Goal: Communication & Community: Ask a question

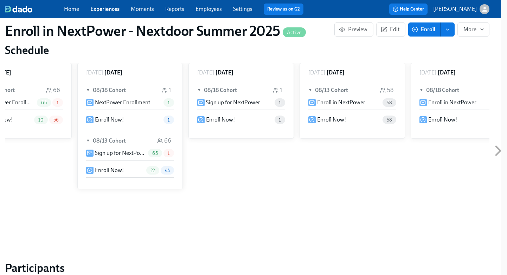
scroll to position [0, 41]
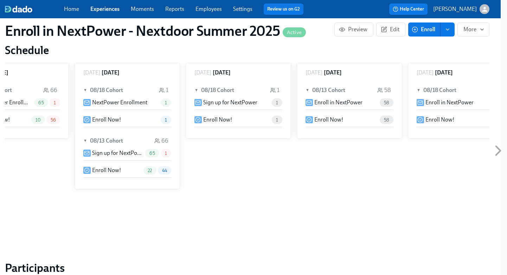
click at [336, 85] on div "▼ 08/13 Cohort 58" at bounding box center [349, 90] width 88 height 16
click at [336, 78] on div "► 08/13 Cohort 58" at bounding box center [349, 90] width 105 height 27
click at [306, 89] on span "►" at bounding box center [307, 90] width 5 height 8
click at [328, 103] on p "Enroll in NextPower" at bounding box center [338, 103] width 48 height 8
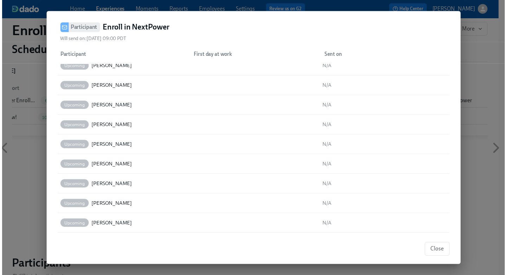
scroll to position [1010, 0]
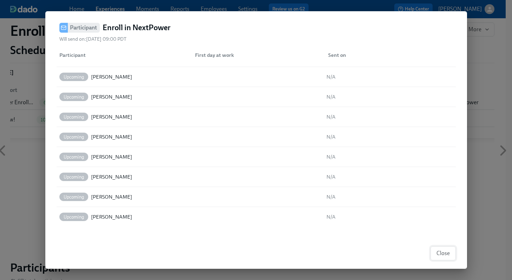
click at [438, 256] on span "Close" at bounding box center [442, 253] width 13 height 7
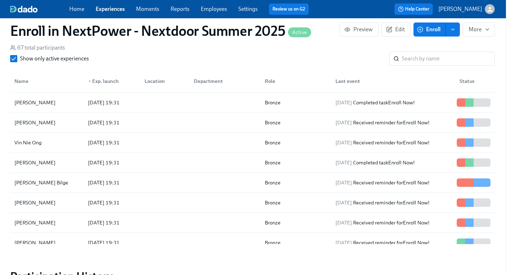
scroll to position [0, 0]
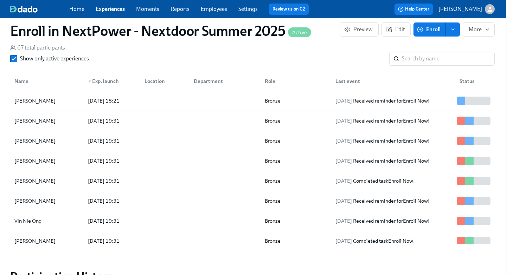
click at [222, 8] on link "Employees" at bounding box center [214, 9] width 26 height 7
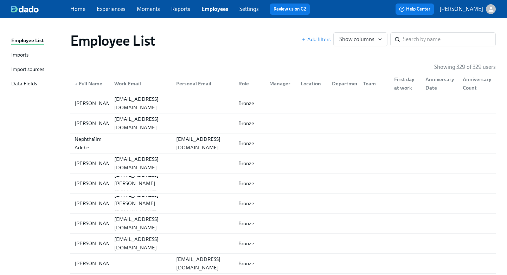
click at [20, 55] on div "Imports" at bounding box center [19, 55] width 17 height 9
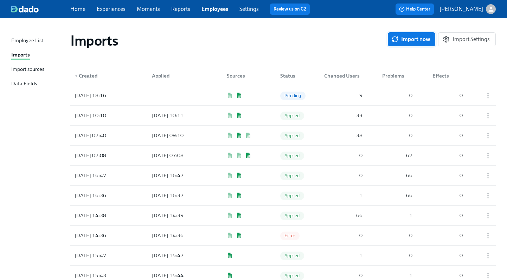
click at [412, 41] on span "Import now" at bounding box center [411, 39] width 38 height 7
click at [280, 94] on div "Pending" at bounding box center [292, 95] width 31 height 9
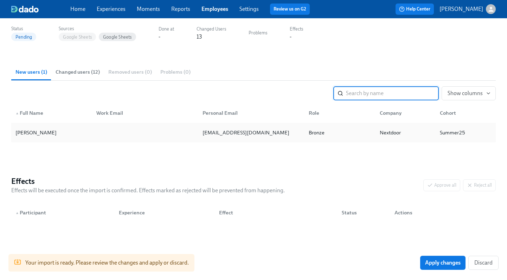
scroll to position [59, 0]
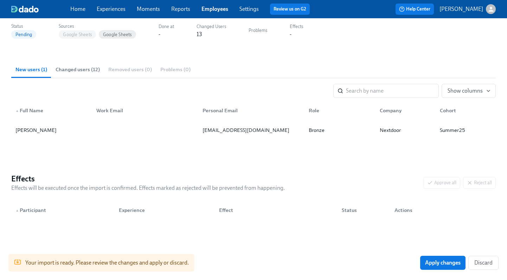
click at [84, 70] on span "Changed users (12)" at bounding box center [78, 70] width 44 height 8
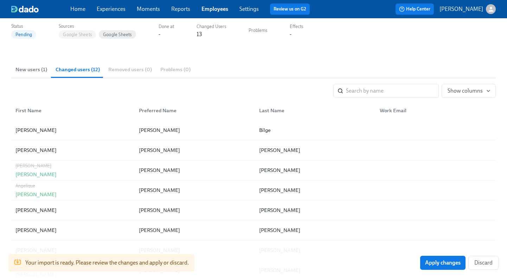
click at [37, 70] on span "New users (1)" at bounding box center [31, 70] width 32 height 8
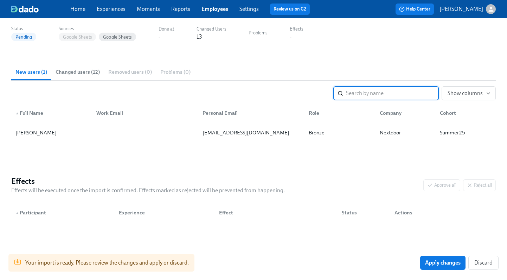
scroll to position [61, 0]
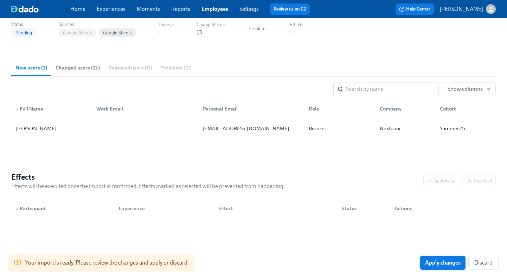
click at [452, 264] on span "Apply changes" at bounding box center [442, 263] width 35 height 7
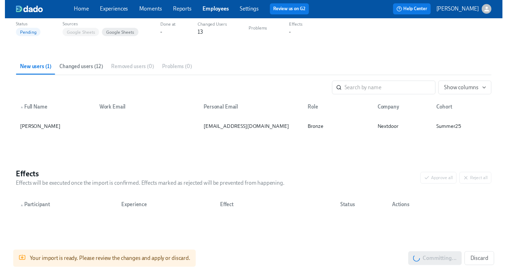
scroll to position [0, 0]
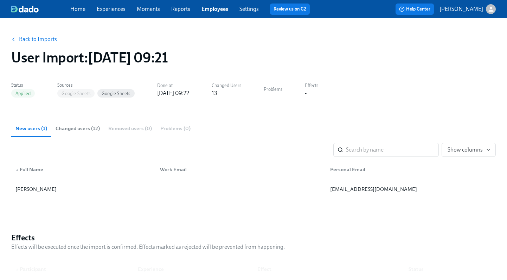
click at [109, 7] on link "Experiences" at bounding box center [111, 9] width 29 height 7
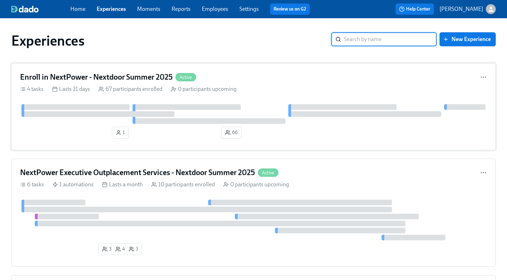
click at [96, 76] on h4 "Enroll in NextPower - Nextdoor Summer 2025" at bounding box center [96, 77] width 152 height 11
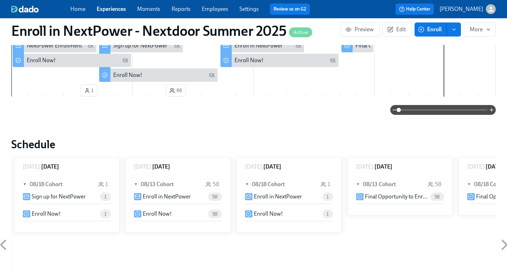
scroll to position [228, 0]
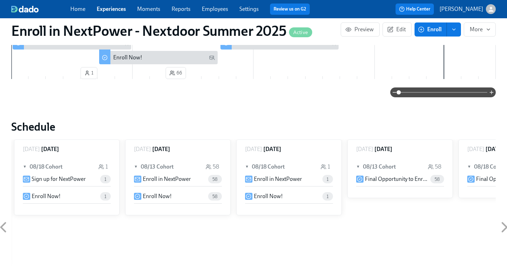
click at [452, 33] on button "enroll" at bounding box center [454, 29] width 14 height 14
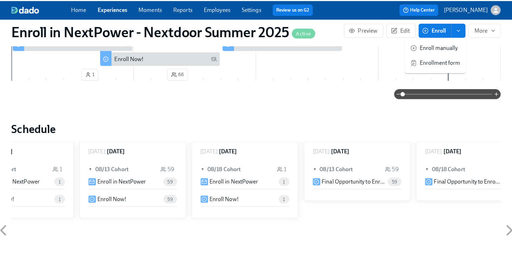
scroll to position [0, 287]
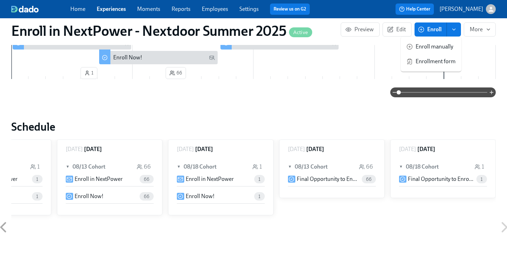
click at [441, 47] on span "Enroll manually" at bounding box center [435, 47] width 40 height 8
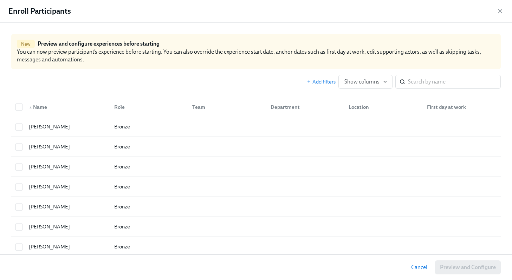
click at [324, 81] on span "Add filters" at bounding box center [321, 81] width 29 height 7
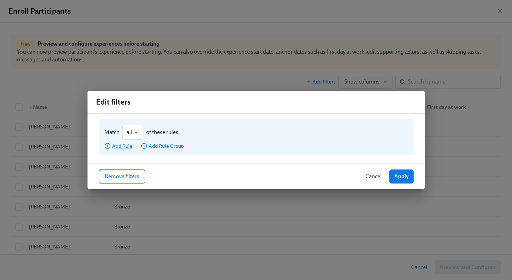
click at [118, 148] on span "Add Rule" at bounding box center [118, 146] width 28 height 7
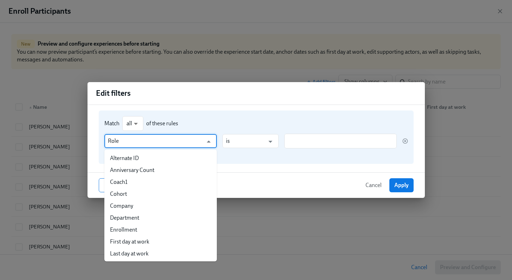
click at [130, 142] on input "Role" at bounding box center [155, 141] width 95 height 14
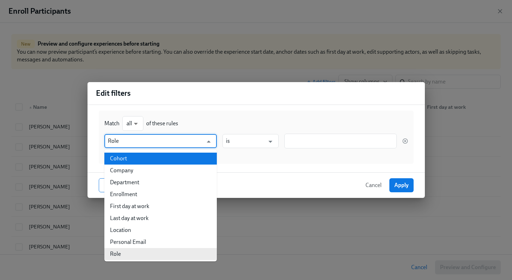
click at [134, 157] on li "Cohort" at bounding box center [160, 159] width 112 height 12
type input "Cohort"
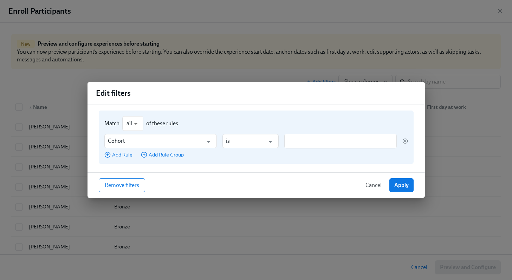
click at [301, 131] on div "Match all all ​ of these rules" at bounding box center [256, 123] width 304 height 15
click at [301, 138] on input "text" at bounding box center [335, 141] width 95 height 15
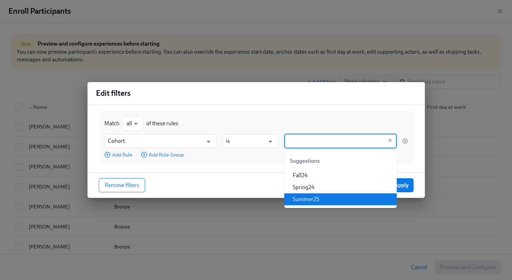
click at [310, 196] on li "Summer25" at bounding box center [340, 200] width 112 height 12
type input "Summer25"
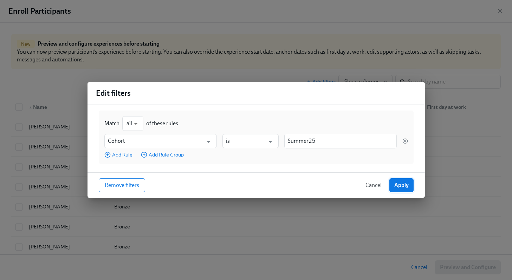
click at [403, 189] on button "Apply" at bounding box center [401, 185] width 24 height 14
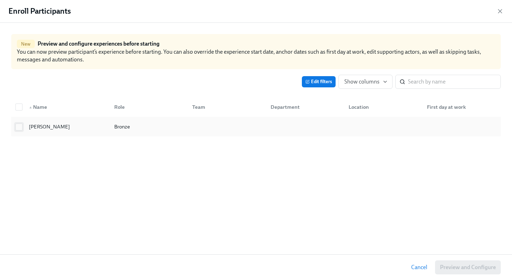
click at [19, 128] on input "checkbox" at bounding box center [19, 127] width 6 height 6
checkbox input "true"
click at [441, 268] on span "Preview and Configure (1)" at bounding box center [464, 267] width 64 height 7
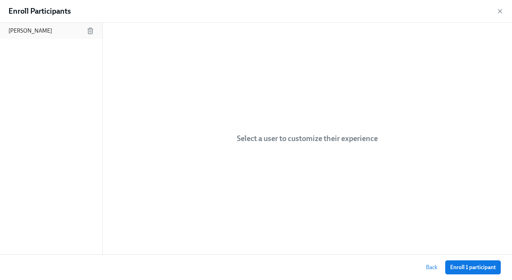
click at [25, 33] on p "[PERSON_NAME]" at bounding box center [30, 31] width 44 height 8
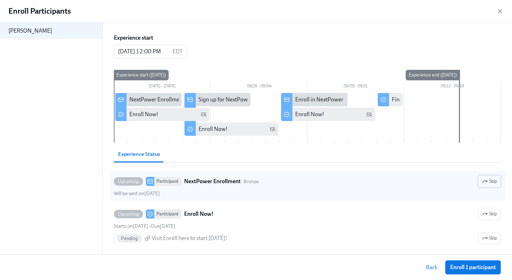
click at [487, 182] on span "Skip" at bounding box center [489, 181] width 15 height 7
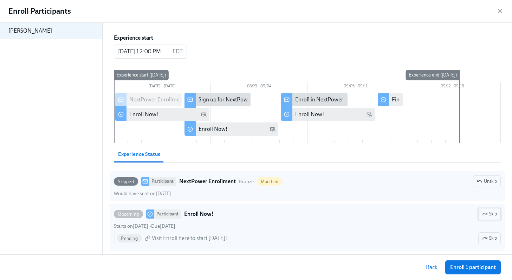
click at [482, 216] on span "Skip" at bounding box center [489, 214] width 15 height 7
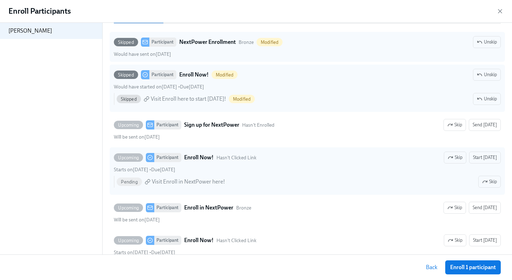
scroll to position [140, 0]
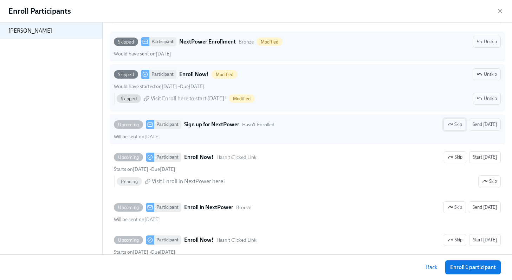
click at [456, 123] on span "Skip" at bounding box center [454, 124] width 15 height 7
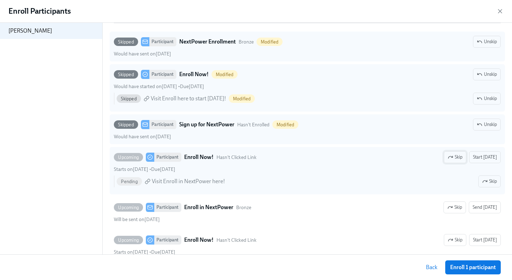
click at [455, 160] on span "Skip" at bounding box center [455, 157] width 15 height 7
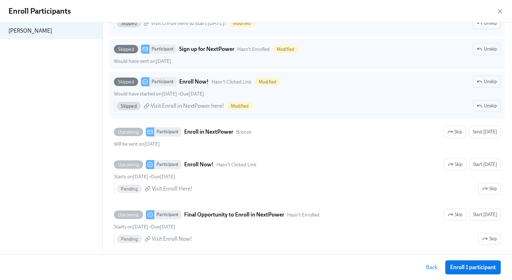
scroll to position [224, 0]
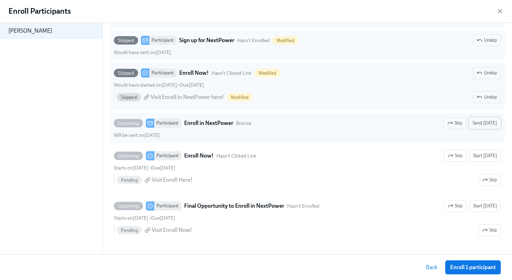
click at [478, 122] on span "Send [DATE]" at bounding box center [485, 123] width 24 height 7
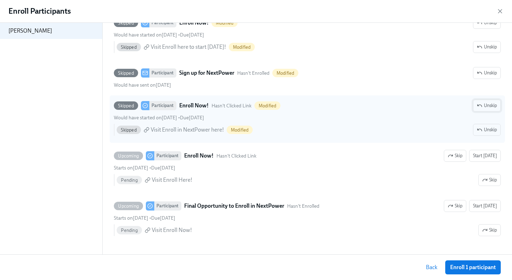
click at [484, 106] on span "Unskip" at bounding box center [487, 105] width 20 height 7
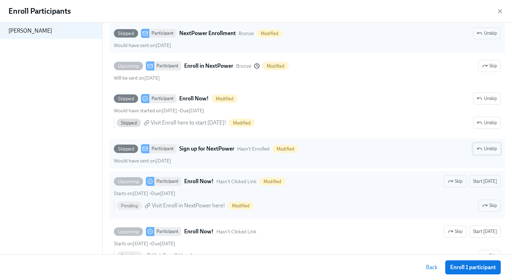
scroll to position [146, 0]
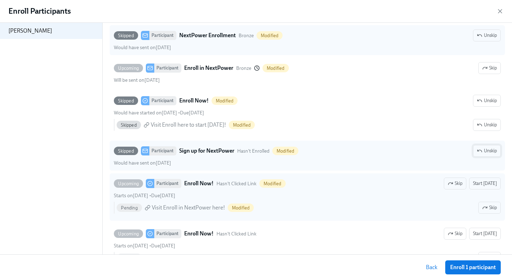
click at [483, 153] on span "Unskip" at bounding box center [487, 151] width 20 height 7
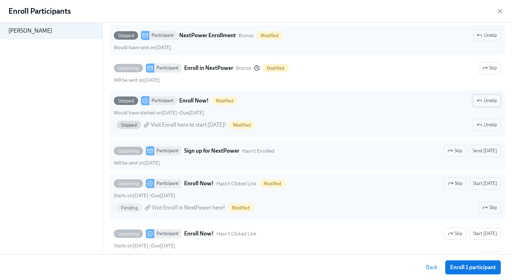
click at [483, 100] on span "Unskip" at bounding box center [487, 100] width 20 height 7
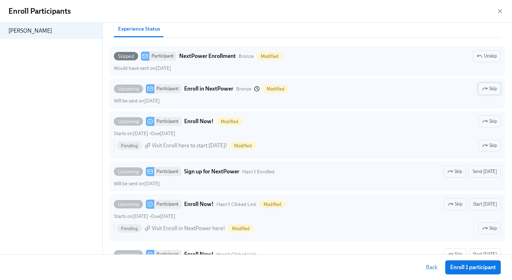
scroll to position [133, 0]
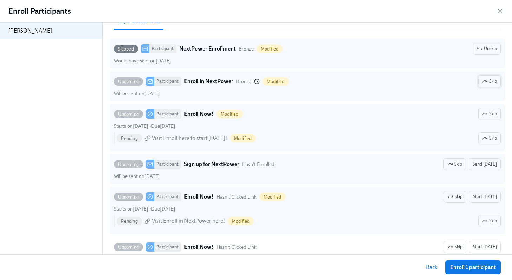
click at [482, 84] on span "Skip" at bounding box center [489, 81] width 15 height 7
click at [483, 115] on span "Skip" at bounding box center [489, 114] width 15 height 7
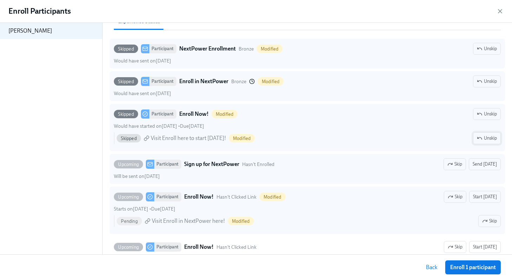
click at [481, 136] on span "Unskip" at bounding box center [487, 138] width 20 height 7
click at [476, 163] on span "Send [DATE]" at bounding box center [485, 164] width 24 height 7
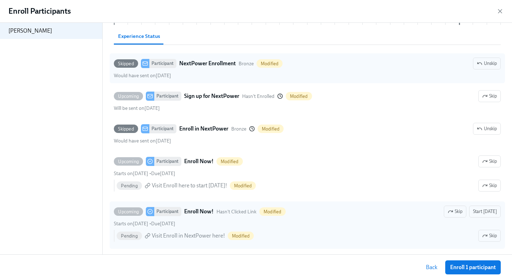
scroll to position [148, 0]
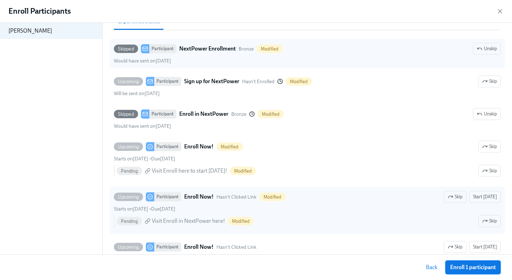
click at [458, 271] on span "Enroll 1 participant" at bounding box center [473, 267] width 46 height 7
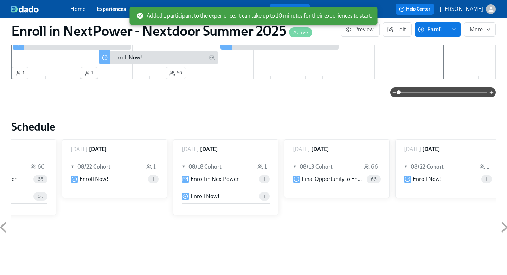
scroll to position [0, 507]
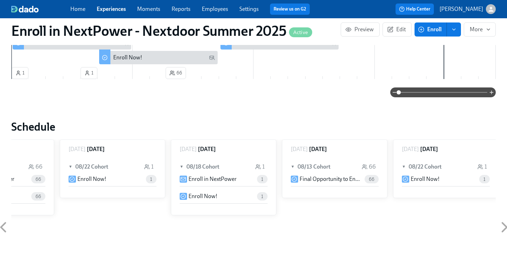
click at [110, 8] on link "Experiences" at bounding box center [111, 9] width 29 height 7
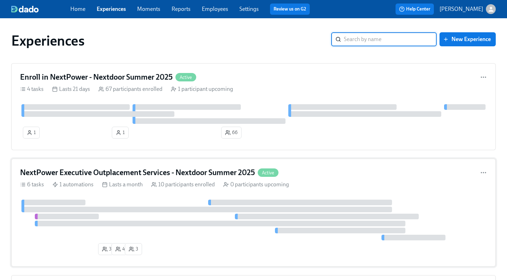
click at [121, 168] on h4 "NextPower Executive Outplacement Services - Nextdoor Summer 2025" at bounding box center [137, 173] width 235 height 11
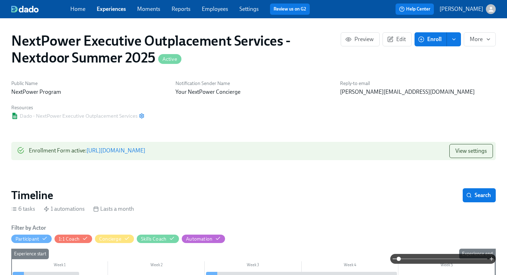
click at [454, 40] on icon "enroll" at bounding box center [454, 40] width 6 height 6
click at [490, 41] on icon "button" at bounding box center [488, 40] width 6 height 6
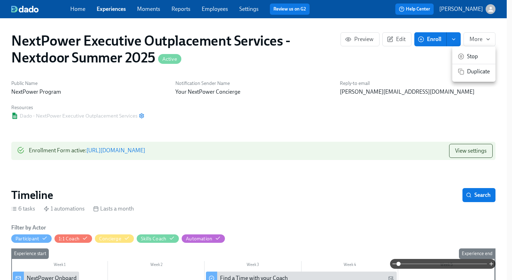
click at [456, 38] on div at bounding box center [256, 140] width 512 height 280
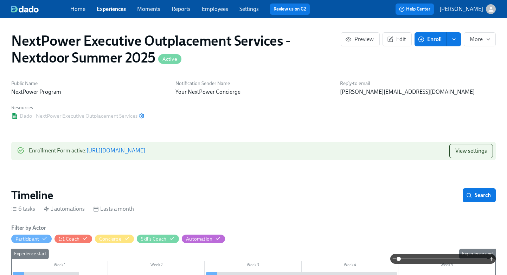
click at [114, 9] on link "Experiences" at bounding box center [111, 9] width 29 height 7
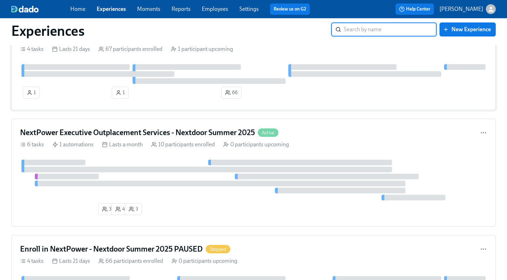
scroll to position [33, 0]
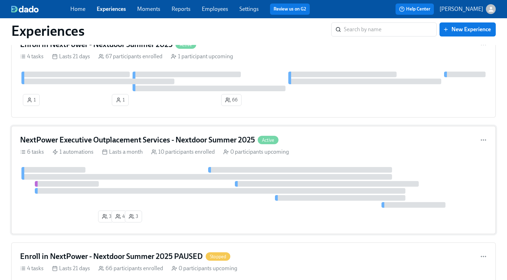
click at [109, 155] on div "Lasts a month" at bounding box center [122, 152] width 41 height 8
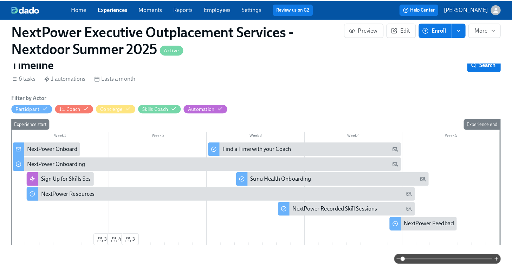
scroll to position [132, 0]
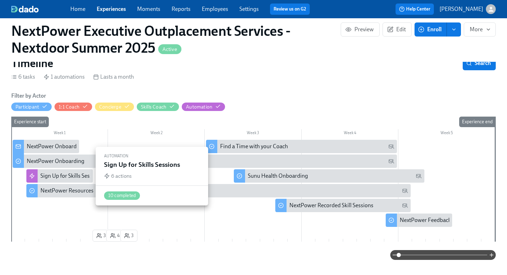
click at [59, 176] on div "Sign Up for Skills Sessions" at bounding box center [71, 176] width 62 height 8
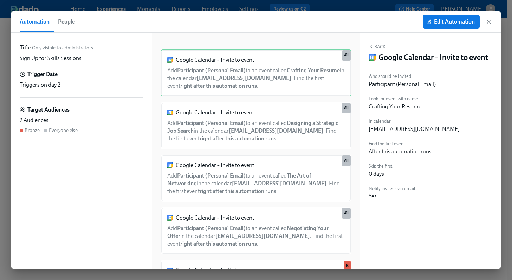
click at [65, 25] on span "People" at bounding box center [66, 22] width 17 height 10
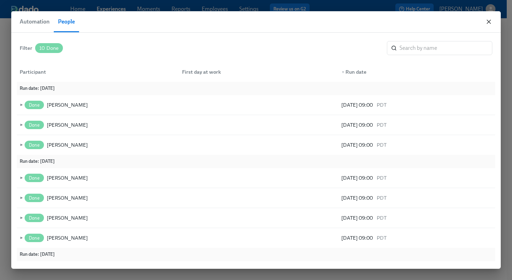
click at [489, 23] on icon "button" at bounding box center [488, 21] width 7 height 7
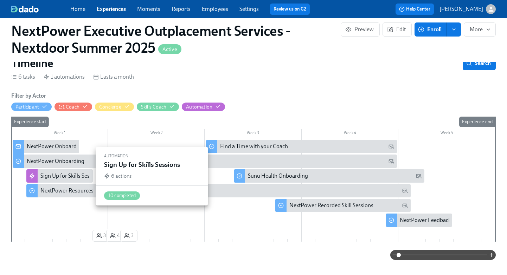
click at [61, 174] on div "Sign Up for Skills Sessions" at bounding box center [71, 176] width 62 height 8
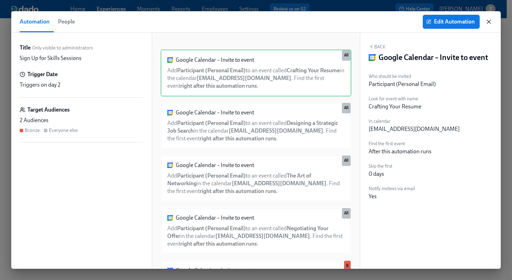
click at [488, 24] on icon "button" at bounding box center [488, 21] width 7 height 7
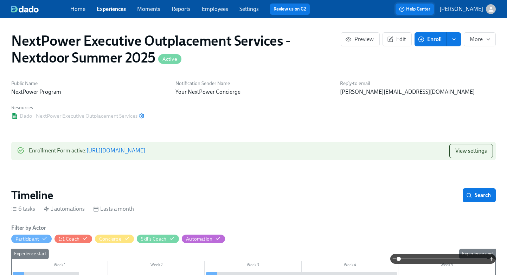
click at [421, 7] on span "Help Center" at bounding box center [414, 9] width 31 height 7
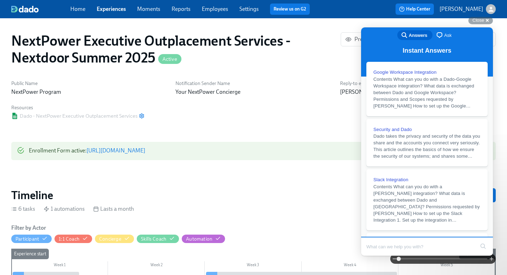
click at [444, 37] on span "Ask" at bounding box center [447, 35] width 7 height 7
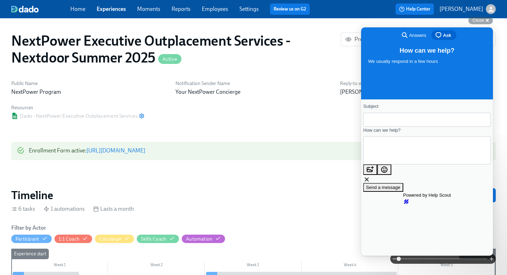
click at [401, 124] on input "Subject" at bounding box center [427, 119] width 116 height 13
type input "Experience Participants"
click at [386, 149] on textarea "How can we help?" at bounding box center [401, 150] width 64 height 25
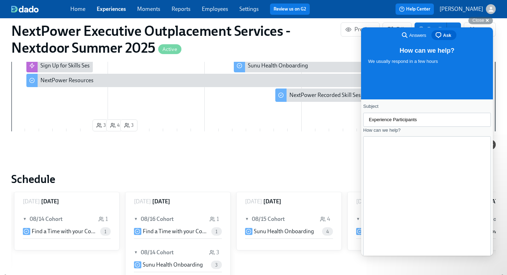
scroll to position [109, 0]
type textarea "Hello again! We're having a great start to the outplacement program for this co…"
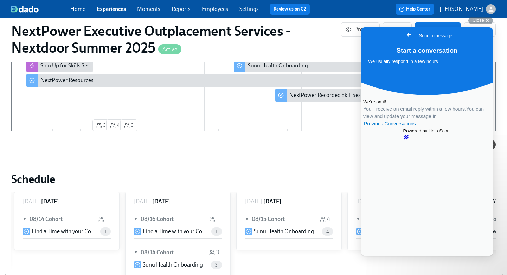
scroll to position [242, 6]
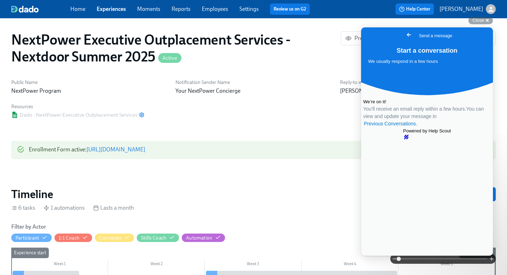
scroll to position [0, 0]
